Goal: Task Accomplishment & Management: Complete application form

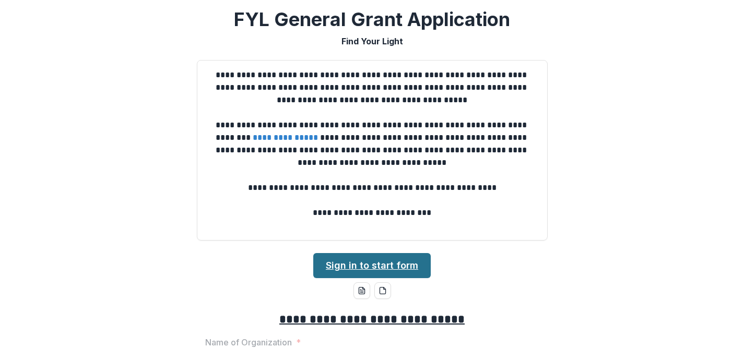
click at [371, 266] on link "Sign in to start form" at bounding box center [371, 265] width 117 height 25
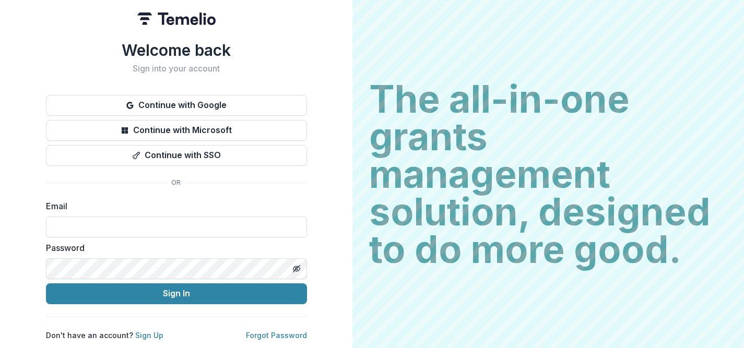
click at [133, 206] on label "Email" at bounding box center [173, 206] width 255 height 13
click at [135, 221] on input at bounding box center [176, 227] width 261 height 21
type input "**********"
click at [325, 296] on div "**********" at bounding box center [176, 174] width 352 height 348
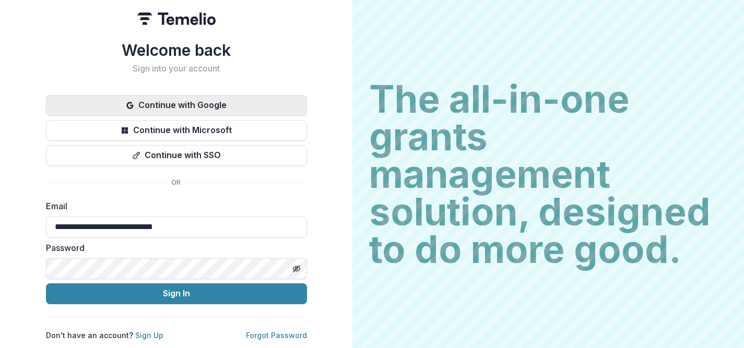
click at [227, 103] on button "Continue with Google" at bounding box center [176, 105] width 261 height 21
click at [219, 101] on button "Continue with Google" at bounding box center [176, 105] width 261 height 21
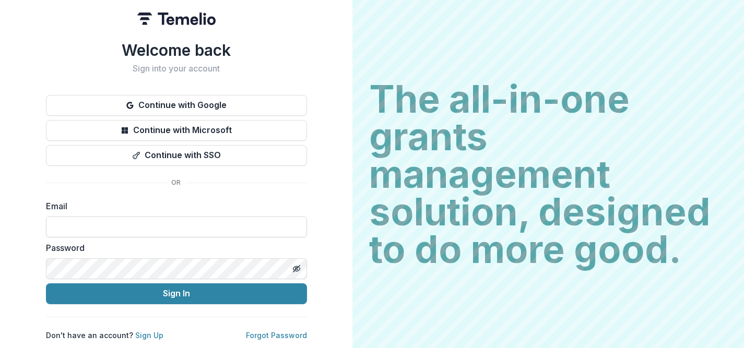
drag, startPoint x: 137, startPoint y: 232, endPoint x: 137, endPoint y: 225, distance: 6.8
click at [137, 225] on input at bounding box center [176, 227] width 261 height 21
click at [276, 331] on link "Forgot Password" at bounding box center [276, 335] width 61 height 9
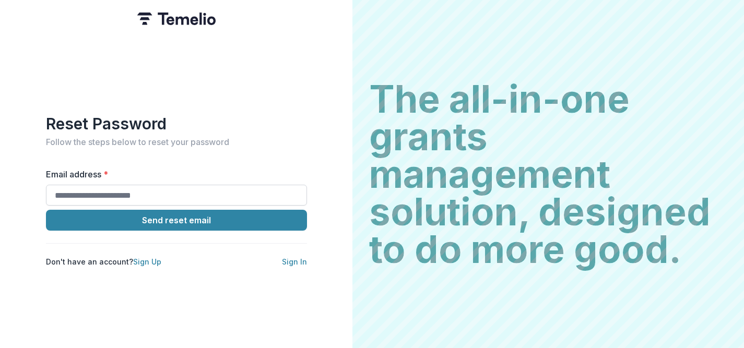
click at [137, 189] on input "Email address *" at bounding box center [176, 195] width 261 height 21
type input "**********"
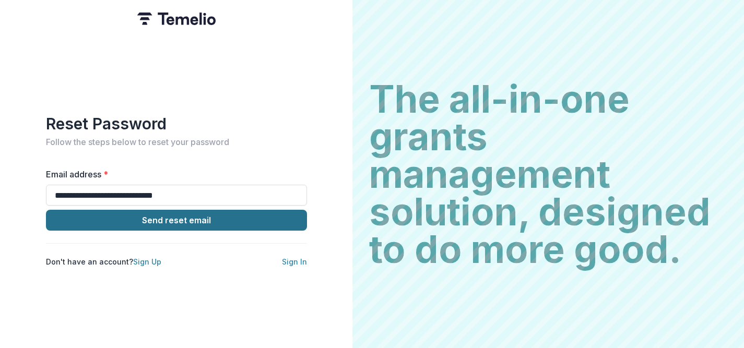
click at [150, 217] on button "Send reset email" at bounding box center [176, 220] width 261 height 21
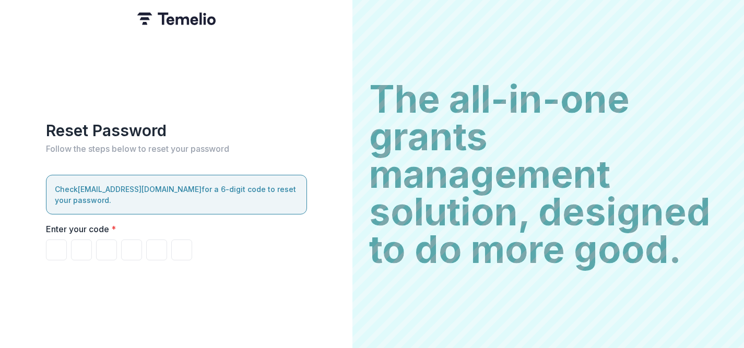
paste input "******"
type input "*"
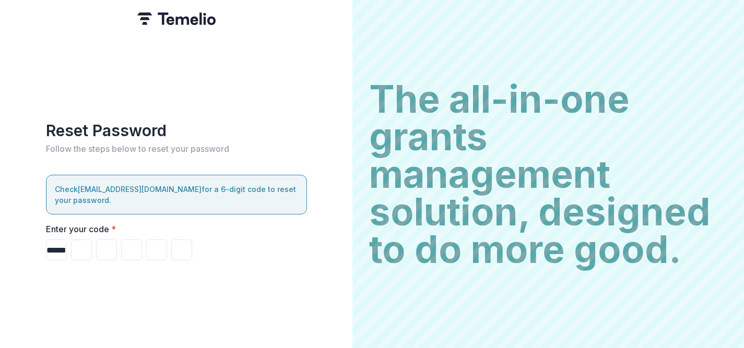
type input "*"
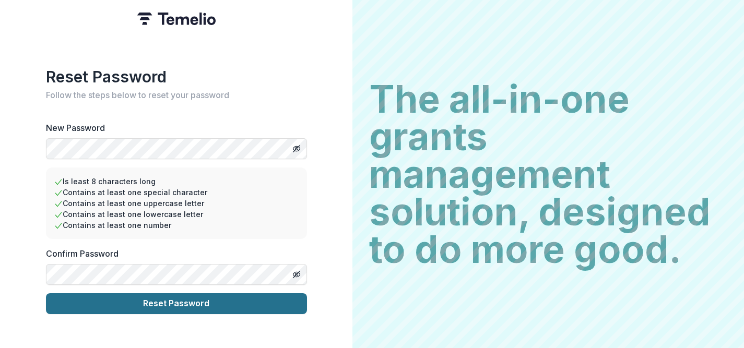
click at [208, 297] on button "Reset Password" at bounding box center [176, 303] width 261 height 21
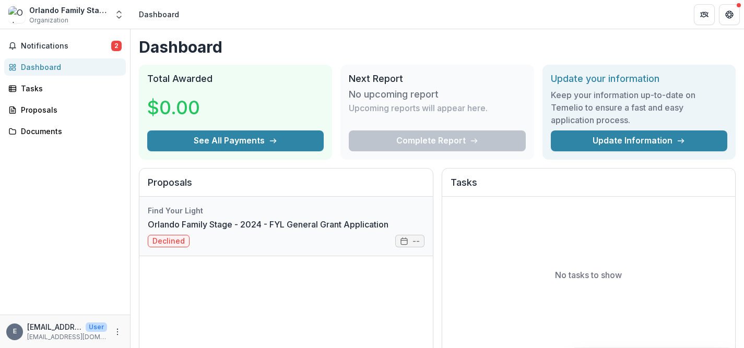
click at [222, 231] on link "Orlando Family Stage - 2024 - FYL General Grant Application" at bounding box center [268, 224] width 241 height 13
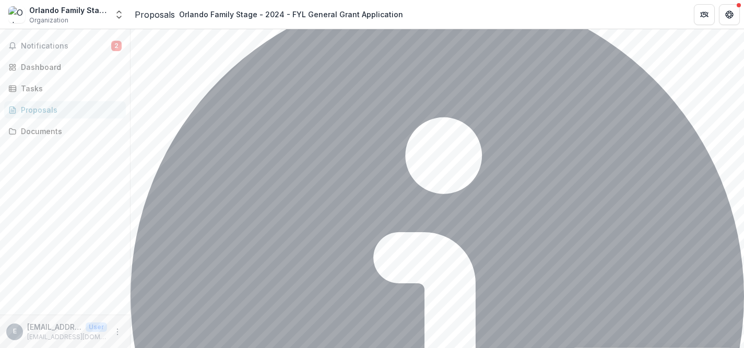
scroll to position [2064, 0]
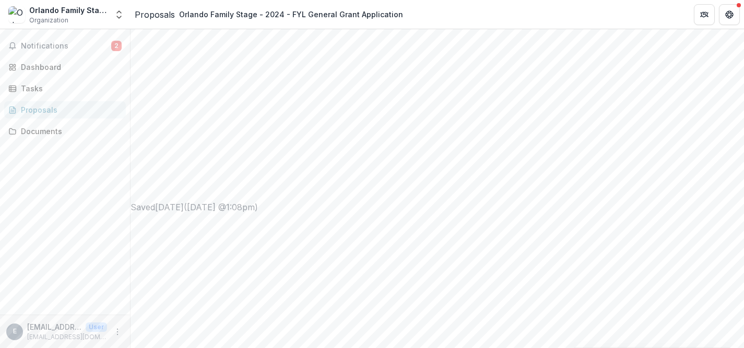
scroll to position [446, 0]
click at [69, 8] on div "Orlando Family Stage" at bounding box center [68, 10] width 78 height 11
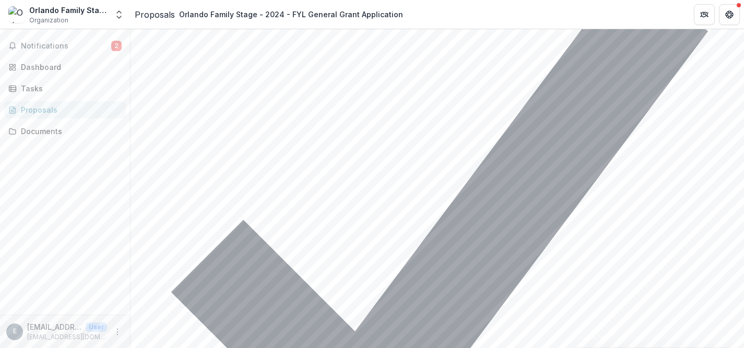
scroll to position [3266, 0]
